Goal: Find specific page/section: Find specific page/section

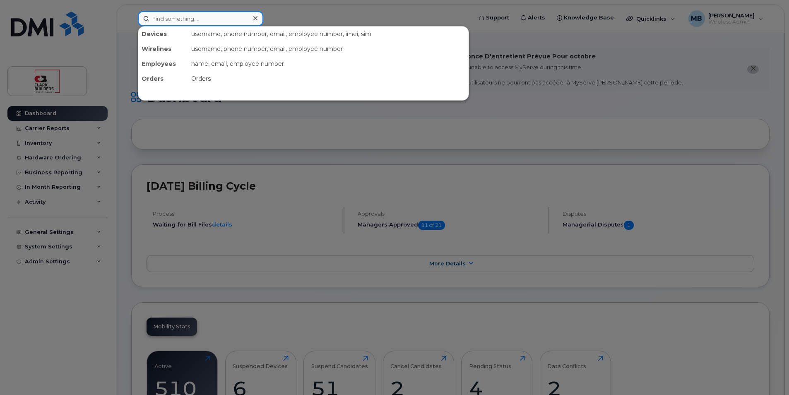
click at [200, 19] on input at bounding box center [200, 18] width 125 height 15
type input "Larry"
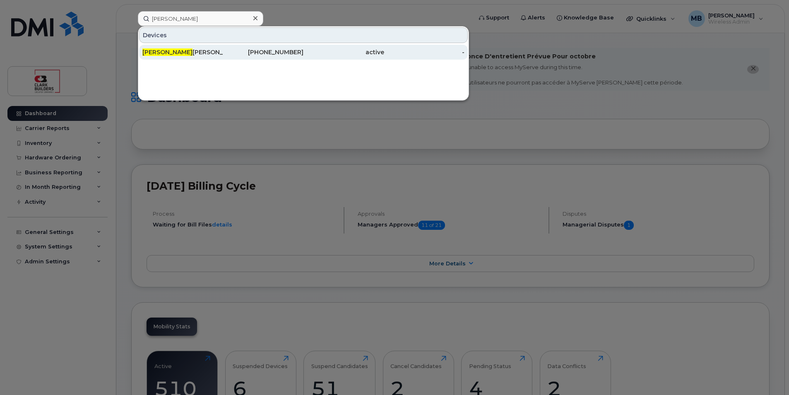
click at [184, 52] on div "Larry Nansel" at bounding box center [182, 52] width 81 height 8
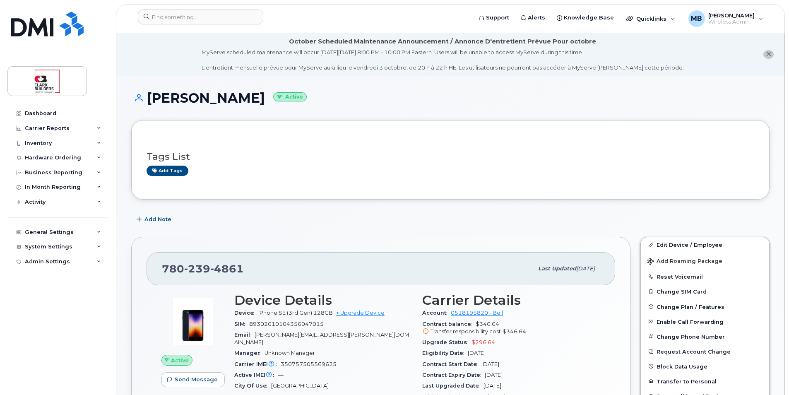
scroll to position [41, 0]
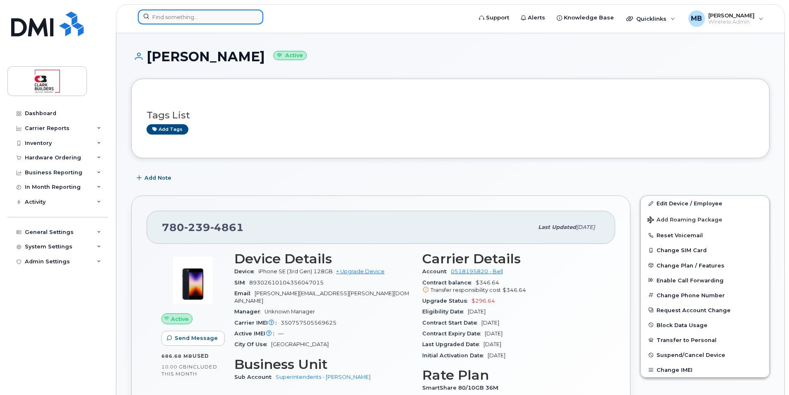
click at [198, 22] on input at bounding box center [200, 17] width 125 height 15
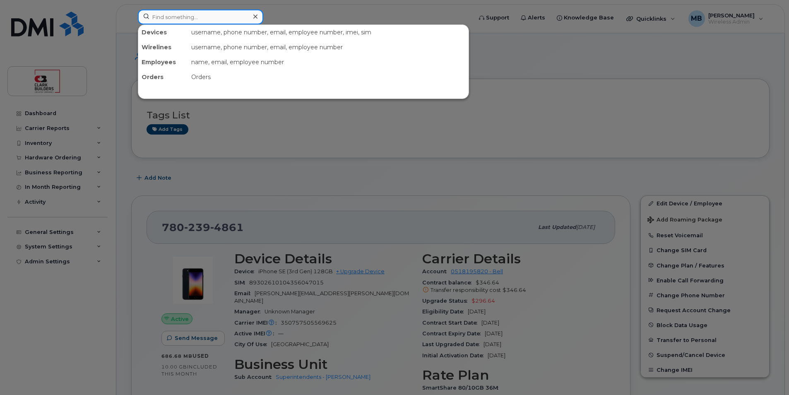
type input "f"
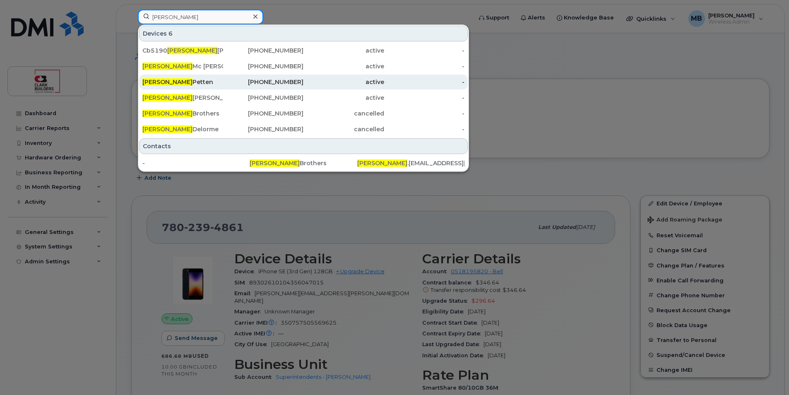
type input "dave"
click at [299, 85] on div "780-264-5211" at bounding box center [263, 82] width 81 height 8
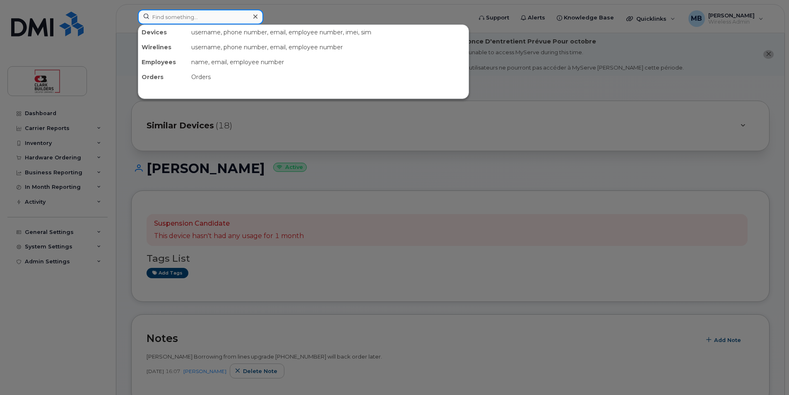
click at [183, 18] on input at bounding box center [200, 17] width 125 height 15
click at [181, 14] on input at bounding box center [200, 17] width 125 height 15
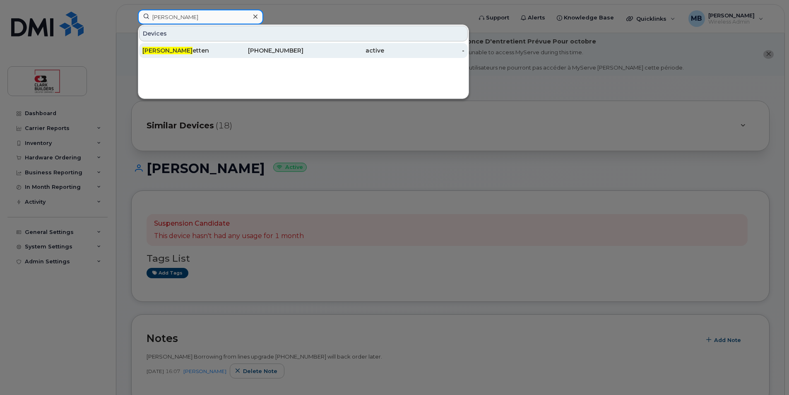
type input "Dave p"
click at [207, 48] on div "Dave P etten" at bounding box center [182, 50] width 81 height 8
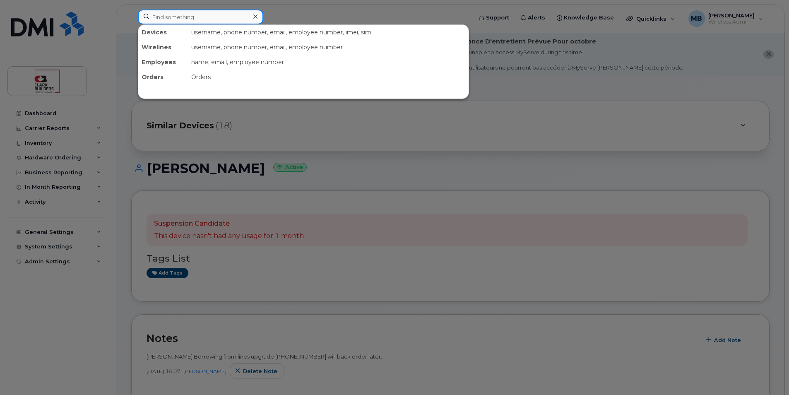
click at [207, 17] on input at bounding box center [200, 17] width 125 height 15
click at [348, 7] on div at bounding box center [394, 197] width 789 height 395
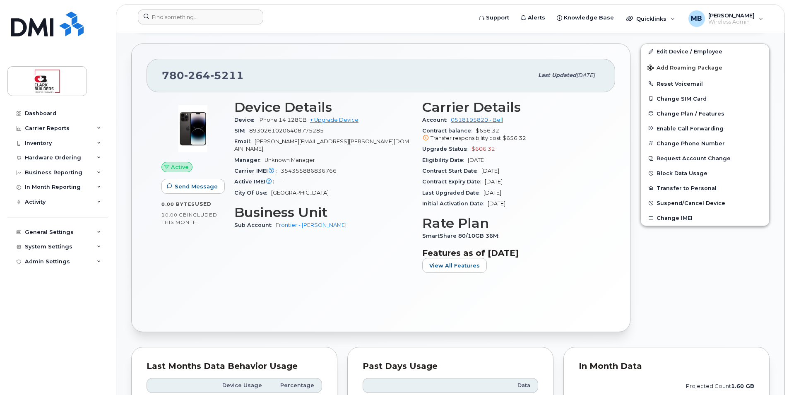
scroll to position [290, 0]
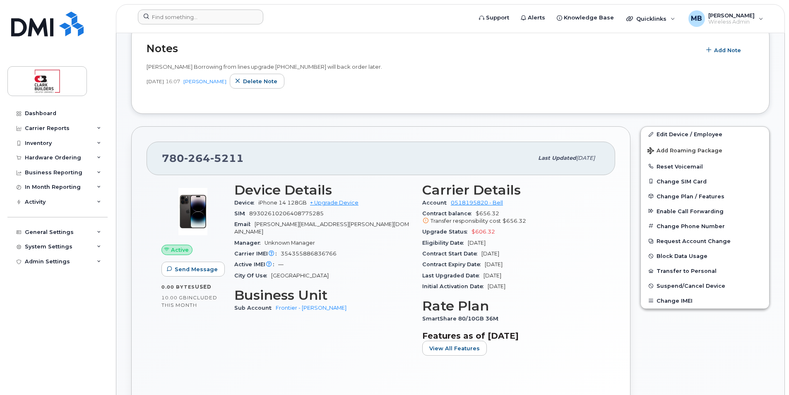
drag, startPoint x: 297, startPoint y: 222, endPoint x: 322, endPoint y: 224, distance: 24.6
click at [298, 221] on span "[PERSON_NAME][EMAIL_ADDRESS][PERSON_NAME][DOMAIN_NAME]" at bounding box center [321, 228] width 175 height 14
drag, startPoint x: 322, startPoint y: 224, endPoint x: 372, endPoint y: 225, distance: 50.1
click at [368, 224] on div "Email Matthew.buttrey@clarkbuilders.com" at bounding box center [323, 228] width 178 height 19
drag, startPoint x: 489, startPoint y: 221, endPoint x: 534, endPoint y: 219, distance: 45.2
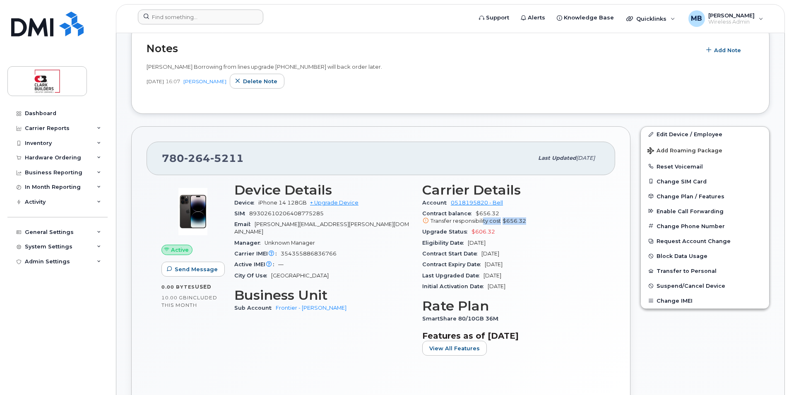
click at [534, 219] on div "Transfer responsibility cost $656.32" at bounding box center [511, 220] width 178 height 7
drag, startPoint x: 534, startPoint y: 219, endPoint x: 539, endPoint y: 221, distance: 5.6
click at [539, 221] on div "Transfer responsibility cost $656.32" at bounding box center [511, 220] width 178 height 7
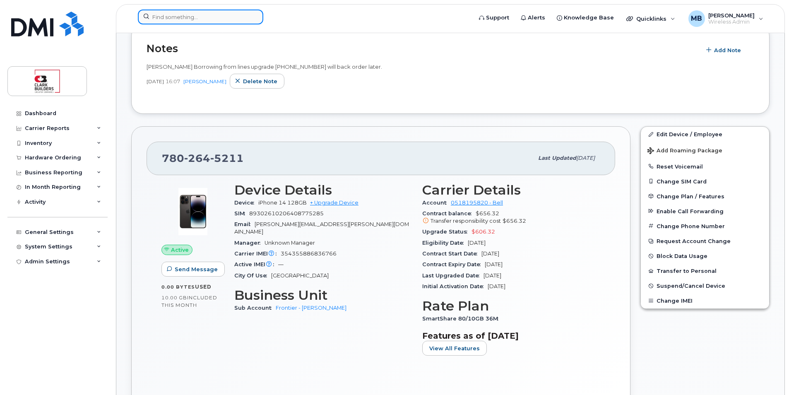
click at [202, 18] on input at bounding box center [200, 17] width 125 height 15
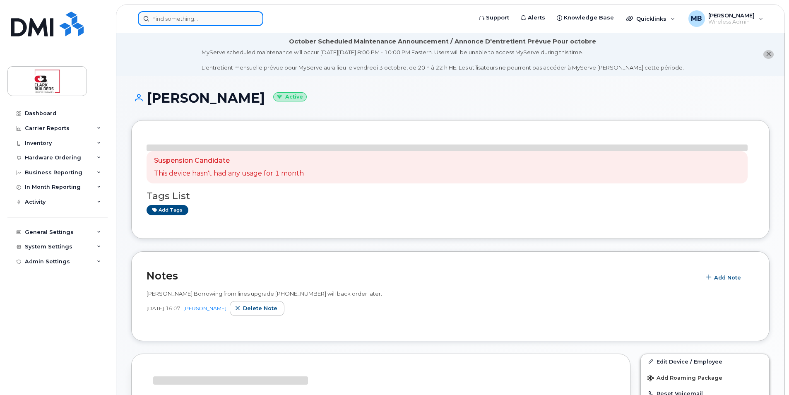
click at [214, 22] on input at bounding box center [200, 18] width 125 height 15
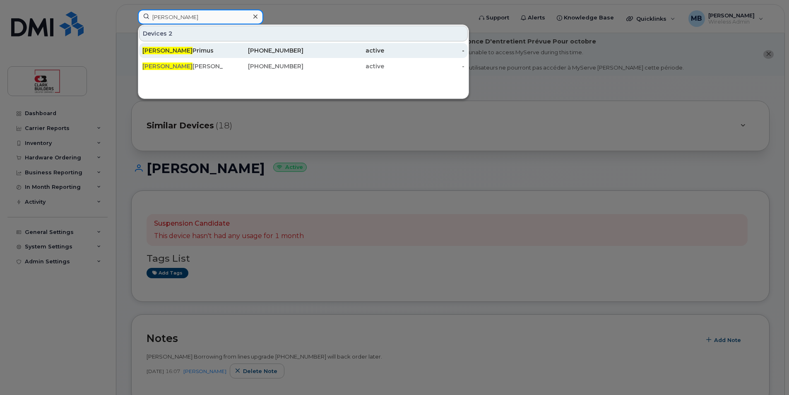
type input "[PERSON_NAME]"
click at [190, 53] on div "[PERSON_NAME]" at bounding box center [182, 50] width 81 height 8
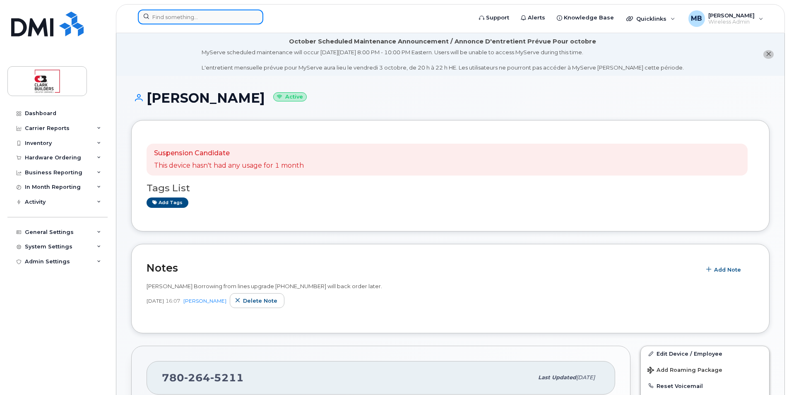
click at [234, 17] on input at bounding box center [200, 17] width 125 height 15
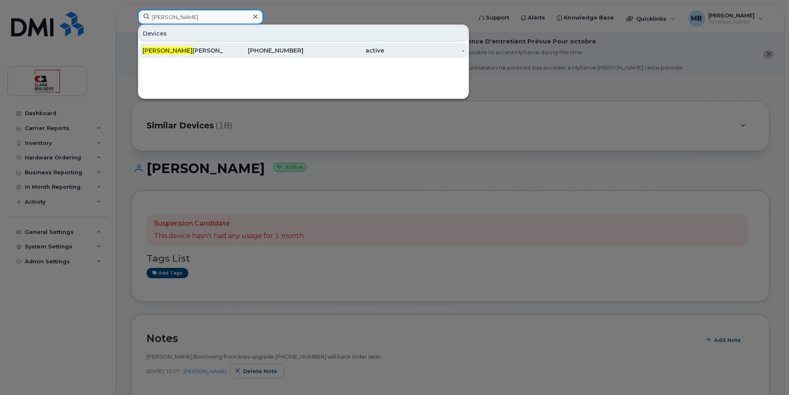
type input "[PERSON_NAME]"
click at [198, 54] on div "[PERSON_NAME]" at bounding box center [182, 50] width 81 height 8
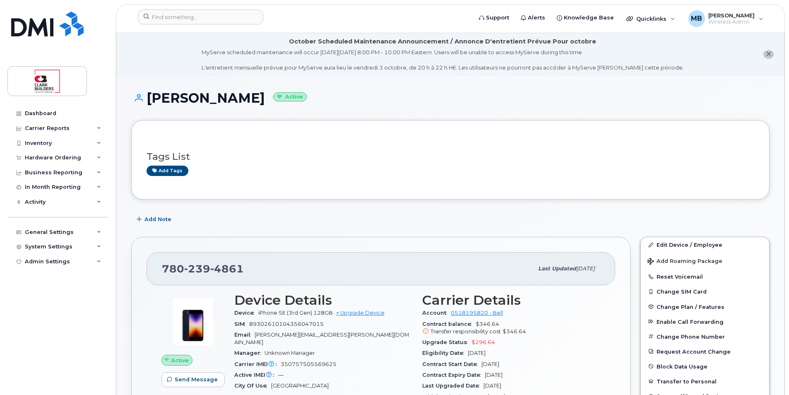
click at [354, 234] on div "780 239 4861 Last updated Sep 16, 2025 Active Send Message 686.68 MB  used 10.0…" at bounding box center [380, 381] width 509 height 299
